Goal: Task Accomplishment & Management: Use online tool/utility

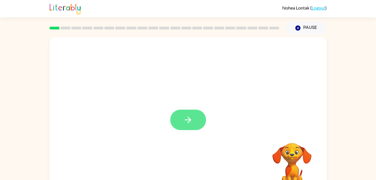
click at [186, 119] on icon "button" at bounding box center [188, 120] width 10 height 10
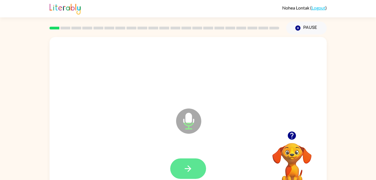
click at [187, 166] on icon "button" at bounding box center [188, 168] width 10 height 10
click at [186, 171] on icon "button" at bounding box center [188, 168] width 10 height 10
click at [179, 169] on button "button" at bounding box center [188, 168] width 36 height 20
click at [196, 178] on button "button" at bounding box center [188, 168] width 36 height 20
click at [197, 168] on button "button" at bounding box center [188, 168] width 36 height 20
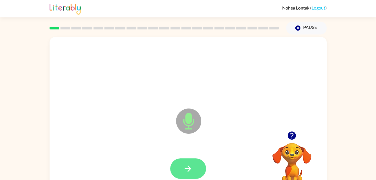
click at [183, 163] on button "button" at bounding box center [188, 168] width 36 height 20
click at [196, 169] on button "button" at bounding box center [188, 168] width 36 height 20
click at [192, 170] on icon "button" at bounding box center [188, 168] width 10 height 10
click at [186, 170] on icon "button" at bounding box center [188, 168] width 10 height 10
click at [190, 171] on icon "button" at bounding box center [188, 168] width 10 height 10
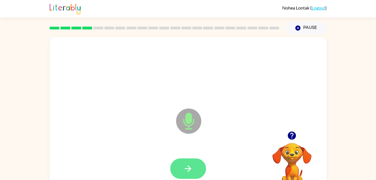
click at [188, 170] on icon "button" at bounding box center [188, 168] width 6 height 6
click at [193, 168] on button "button" at bounding box center [188, 168] width 36 height 20
click at [190, 178] on button "button" at bounding box center [188, 168] width 36 height 20
click at [186, 168] on icon "button" at bounding box center [188, 168] width 6 height 6
click at [198, 167] on button "button" at bounding box center [188, 168] width 36 height 20
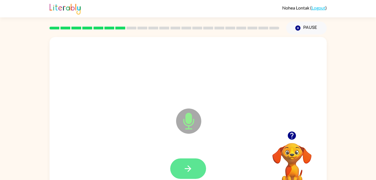
click at [188, 168] on icon "button" at bounding box center [188, 168] width 6 height 6
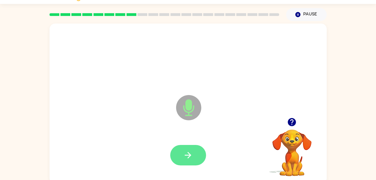
scroll to position [17, 0]
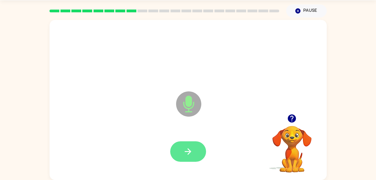
click at [181, 161] on button "button" at bounding box center [188, 151] width 36 height 20
click at [199, 146] on button "button" at bounding box center [188, 151] width 36 height 20
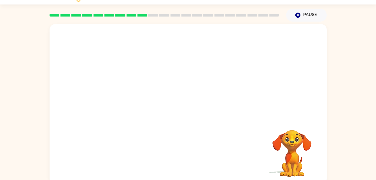
scroll to position [10, 0]
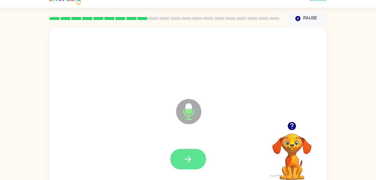
click at [182, 160] on button "button" at bounding box center [188, 158] width 36 height 20
click at [193, 164] on button "button" at bounding box center [188, 158] width 36 height 20
click at [196, 160] on button "button" at bounding box center [188, 158] width 36 height 20
click at [186, 158] on icon "button" at bounding box center [188, 158] width 6 height 6
click at [185, 162] on icon "button" at bounding box center [188, 159] width 10 height 10
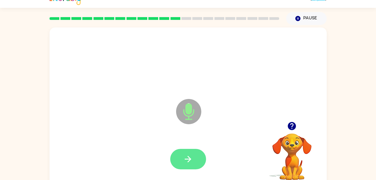
click at [194, 166] on button "button" at bounding box center [188, 158] width 36 height 20
click at [179, 159] on button "button" at bounding box center [188, 158] width 36 height 20
click at [205, 161] on button "button" at bounding box center [188, 158] width 36 height 20
click at [203, 156] on button "button" at bounding box center [188, 158] width 36 height 20
click at [190, 160] on icon "button" at bounding box center [188, 159] width 10 height 10
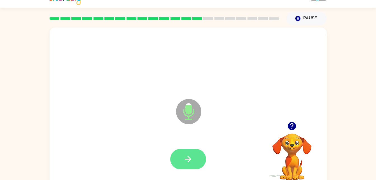
click at [171, 160] on button "button" at bounding box center [188, 158] width 36 height 20
click at [194, 159] on button "button" at bounding box center [188, 158] width 36 height 20
click at [193, 167] on button "button" at bounding box center [188, 158] width 36 height 20
click at [197, 156] on button "button" at bounding box center [188, 158] width 36 height 20
click at [187, 165] on button "button" at bounding box center [188, 158] width 36 height 20
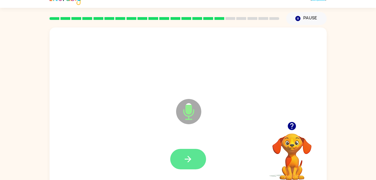
click at [193, 159] on button "button" at bounding box center [188, 158] width 36 height 20
click at [197, 162] on button "button" at bounding box center [188, 158] width 36 height 20
click at [190, 156] on icon "button" at bounding box center [188, 159] width 10 height 10
click at [190, 160] on icon "button" at bounding box center [188, 159] width 10 height 10
click at [202, 161] on button "button" at bounding box center [188, 158] width 36 height 20
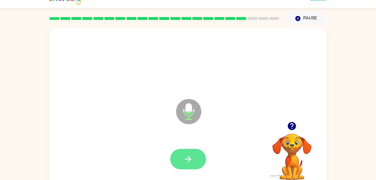
click at [192, 160] on icon "button" at bounding box center [188, 159] width 10 height 10
click at [194, 155] on button "button" at bounding box center [188, 158] width 36 height 20
click at [193, 162] on button "button" at bounding box center [188, 158] width 36 height 20
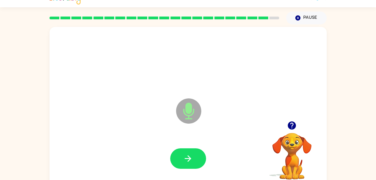
scroll to position [17, 0]
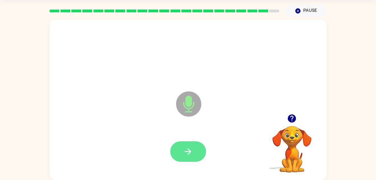
click at [186, 154] on icon "button" at bounding box center [188, 151] width 10 height 10
click at [190, 150] on icon "button" at bounding box center [188, 151] width 10 height 10
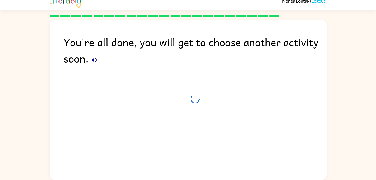
scroll to position [7, 0]
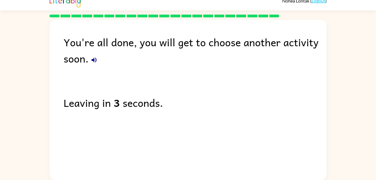
click at [94, 57] on icon "button" at bounding box center [94, 59] width 7 height 7
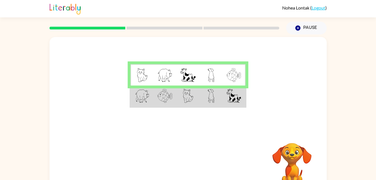
scroll to position [17, 0]
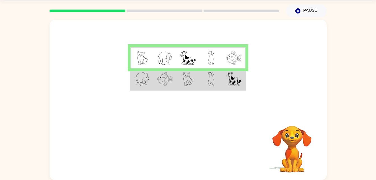
click at [174, 82] on td at bounding box center [164, 79] width 23 height 22
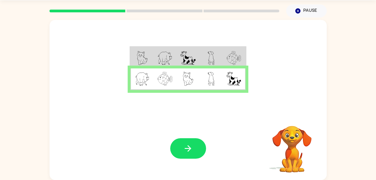
click at [160, 48] on td at bounding box center [164, 58] width 23 height 22
click at [168, 55] on img at bounding box center [164, 58] width 15 height 14
click at [185, 151] on icon "button" at bounding box center [188, 148] width 10 height 10
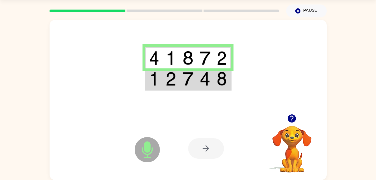
click at [163, 81] on td at bounding box center [170, 79] width 17 height 22
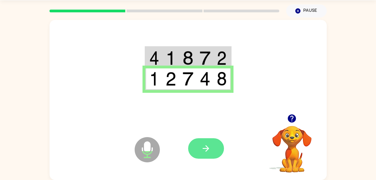
click at [203, 149] on icon "button" at bounding box center [206, 148] width 10 height 10
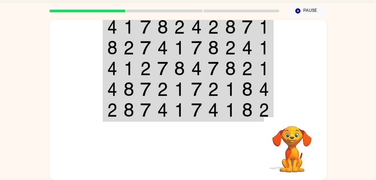
scroll to position [0, 0]
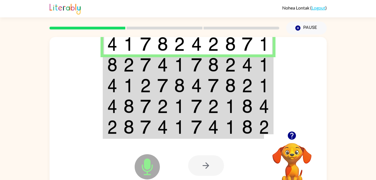
click at [154, 61] on td at bounding box center [162, 64] width 17 height 21
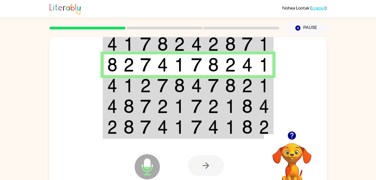
click at [140, 88] on img at bounding box center [145, 85] width 11 height 14
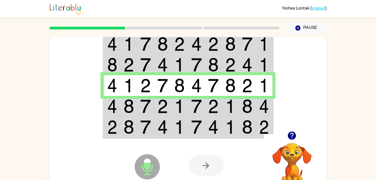
click at [156, 108] on td at bounding box center [162, 106] width 17 height 21
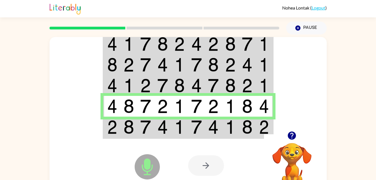
click at [188, 127] on td at bounding box center [196, 127] width 17 height 22
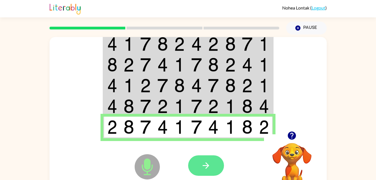
click at [206, 167] on icon "button" at bounding box center [206, 165] width 10 height 10
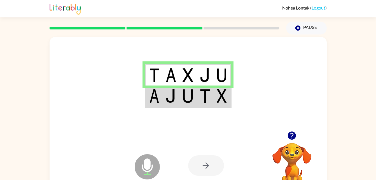
click at [182, 101] on td at bounding box center [187, 96] width 17 height 22
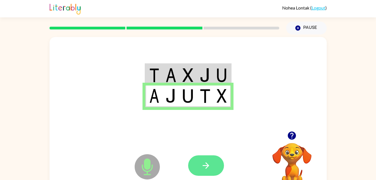
click at [214, 161] on button "button" at bounding box center [206, 165] width 36 height 20
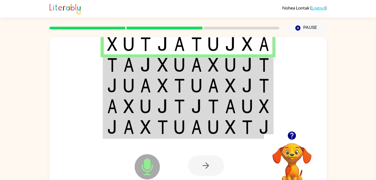
click at [216, 67] on img at bounding box center [213, 65] width 11 height 14
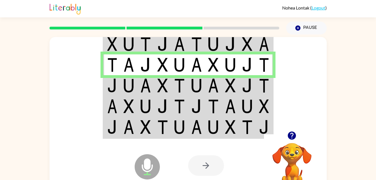
click at [218, 86] on img at bounding box center [213, 85] width 11 height 14
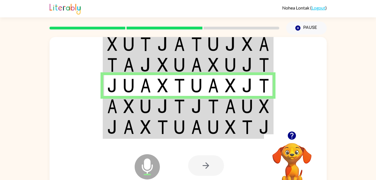
click at [217, 105] on img at bounding box center [213, 106] width 11 height 14
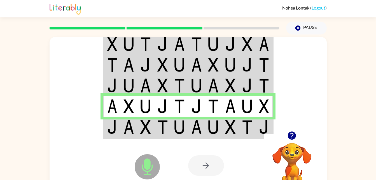
click at [218, 129] on img at bounding box center [213, 127] width 11 height 14
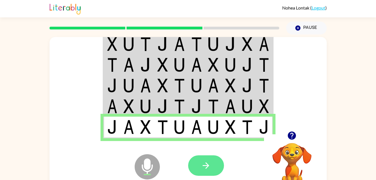
click at [206, 163] on icon "button" at bounding box center [206, 165] width 10 height 10
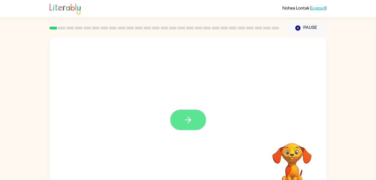
click at [189, 128] on button "button" at bounding box center [188, 119] width 36 height 20
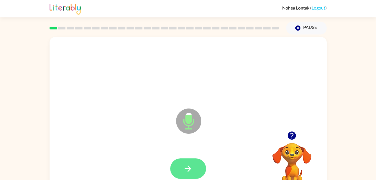
click at [178, 169] on button "button" at bounding box center [188, 168] width 36 height 20
click at [194, 168] on button "button" at bounding box center [188, 168] width 36 height 20
click at [204, 166] on button "button" at bounding box center [188, 168] width 36 height 20
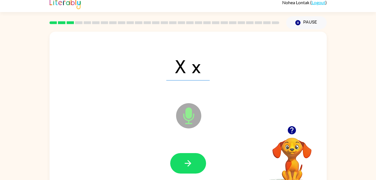
scroll to position [17, 0]
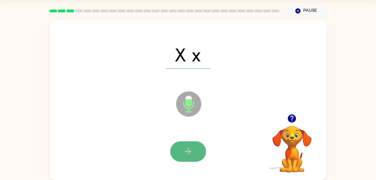
click at [181, 153] on button "button" at bounding box center [188, 151] width 36 height 20
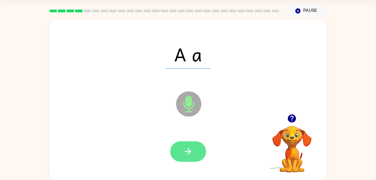
click at [188, 154] on icon "button" at bounding box center [188, 151] width 10 height 10
click at [195, 145] on button "button" at bounding box center [188, 151] width 36 height 20
click at [191, 152] on icon "button" at bounding box center [188, 151] width 10 height 10
click at [197, 155] on button "button" at bounding box center [188, 151] width 36 height 20
click at [182, 152] on button "button" at bounding box center [188, 151] width 36 height 20
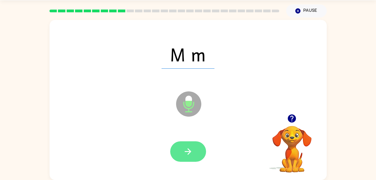
click at [188, 152] on icon "button" at bounding box center [188, 151] width 10 height 10
click at [194, 148] on button "button" at bounding box center [188, 151] width 36 height 20
click at [185, 149] on icon "button" at bounding box center [188, 151] width 10 height 10
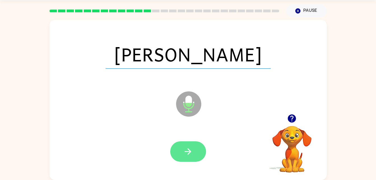
click at [184, 149] on icon "button" at bounding box center [188, 151] width 10 height 10
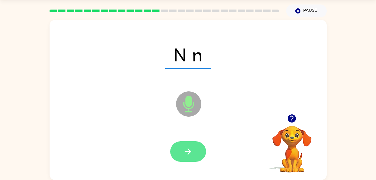
click at [191, 146] on button "button" at bounding box center [188, 151] width 36 height 20
click at [190, 150] on icon "button" at bounding box center [188, 151] width 6 height 6
click at [191, 148] on icon "button" at bounding box center [188, 151] width 10 height 10
click at [191, 150] on icon "button" at bounding box center [188, 151] width 10 height 10
click at [195, 148] on button "button" at bounding box center [188, 151] width 36 height 20
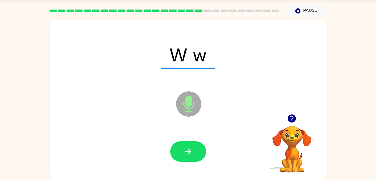
click at [197, 168] on div at bounding box center [188, 151] width 266 height 46
click at [185, 159] on button "button" at bounding box center [188, 151] width 36 height 20
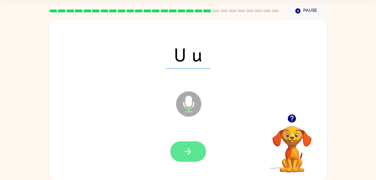
click at [171, 156] on button "button" at bounding box center [188, 151] width 36 height 20
click at [190, 148] on icon "button" at bounding box center [188, 151] width 10 height 10
click at [184, 152] on icon "button" at bounding box center [188, 151] width 10 height 10
click at [201, 154] on button "button" at bounding box center [188, 151] width 36 height 20
click at [194, 154] on button "button" at bounding box center [188, 151] width 36 height 20
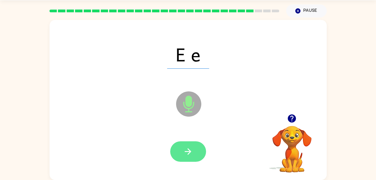
click at [193, 143] on button "button" at bounding box center [188, 151] width 36 height 20
click at [196, 156] on button "button" at bounding box center [188, 151] width 36 height 20
click at [198, 145] on button "button" at bounding box center [188, 151] width 36 height 20
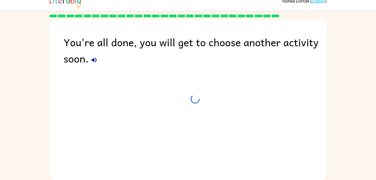
scroll to position [7, 0]
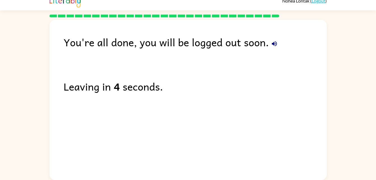
click at [258, 47] on div "You're all done, you will be logged out soon." at bounding box center [194, 42] width 263 height 16
click at [270, 48] on button "button" at bounding box center [273, 43] width 11 height 11
click at [274, 39] on button "button" at bounding box center [273, 43] width 11 height 11
click at [274, 43] on icon "button" at bounding box center [273, 43] width 5 height 5
